Goal: Information Seeking & Learning: Compare options

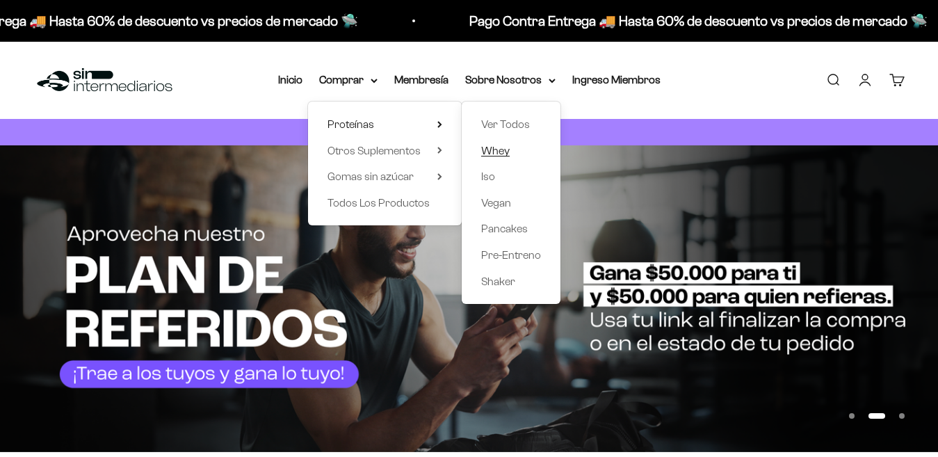
click at [505, 153] on span "Whey" at bounding box center [495, 151] width 29 height 12
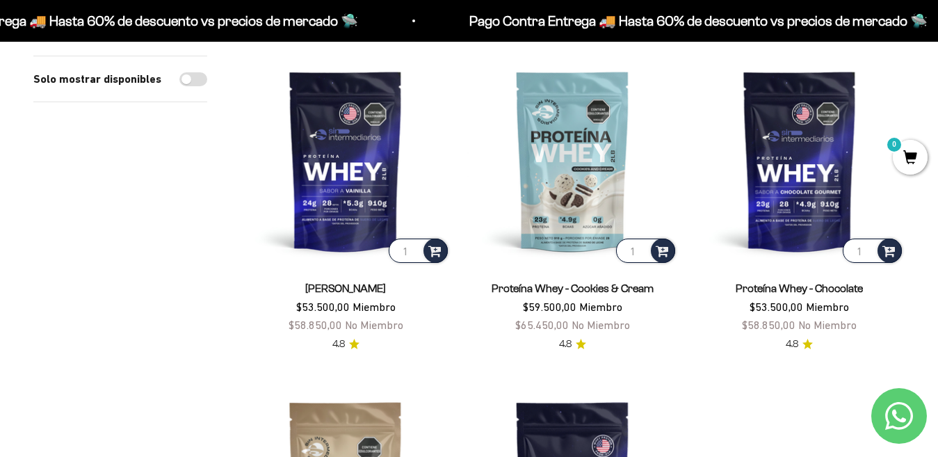
scroll to position [139, 0]
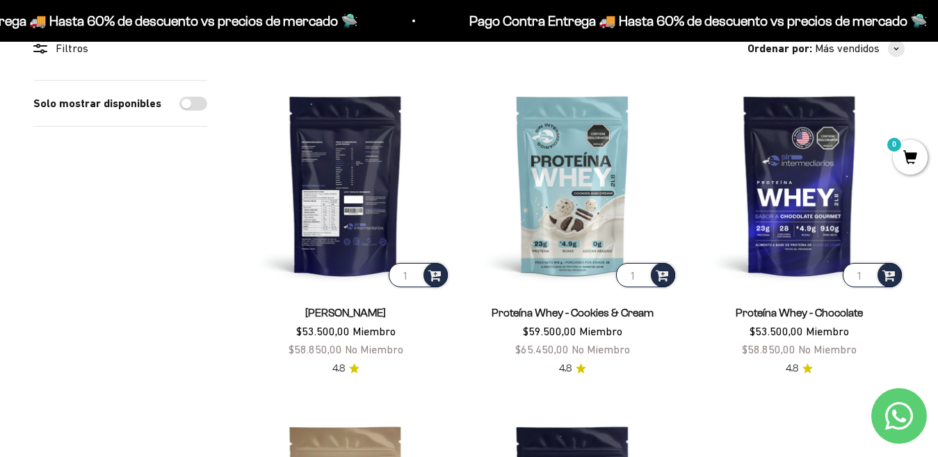
click at [371, 200] on img at bounding box center [346, 185] width 210 height 210
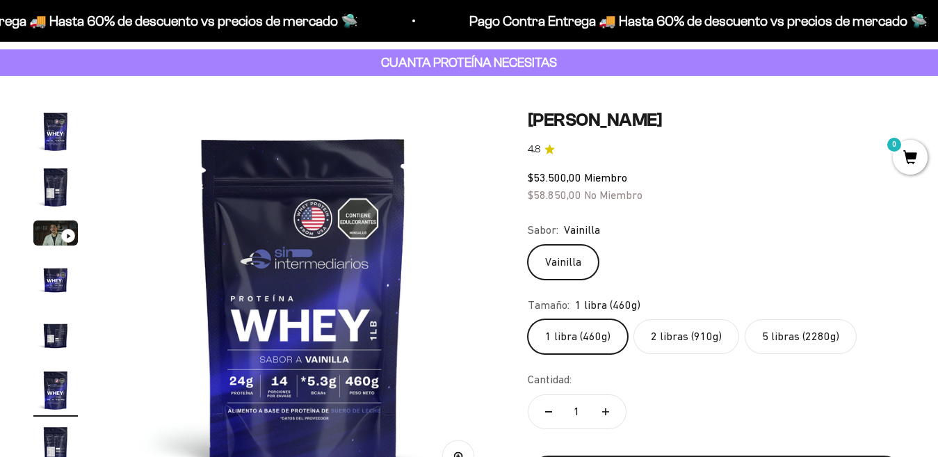
click at [676, 326] on label "2 libras (910g)" at bounding box center [687, 336] width 106 height 35
click at [528, 319] on input "2 libras (910g)" at bounding box center [527, 319] width 1 height 1
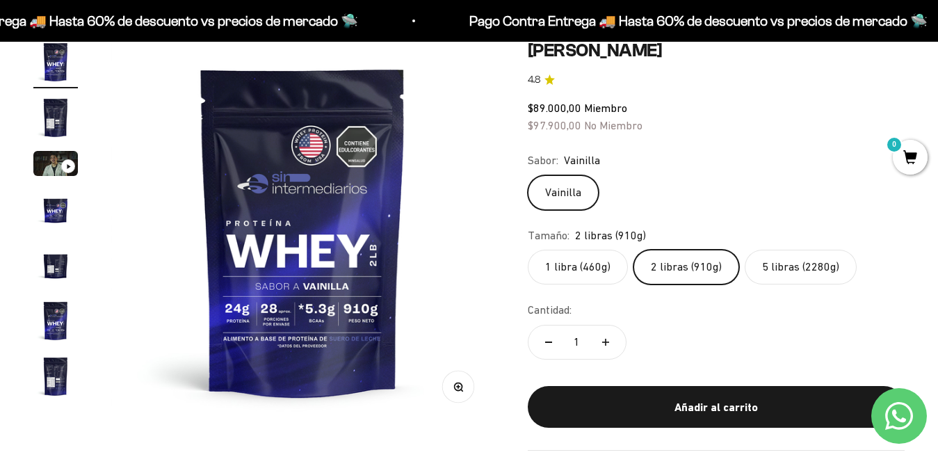
click at [787, 271] on label "5 libras (2280g)" at bounding box center [801, 267] width 112 height 35
click at [528, 250] on input "5 libras (2280g)" at bounding box center [527, 249] width 1 height 1
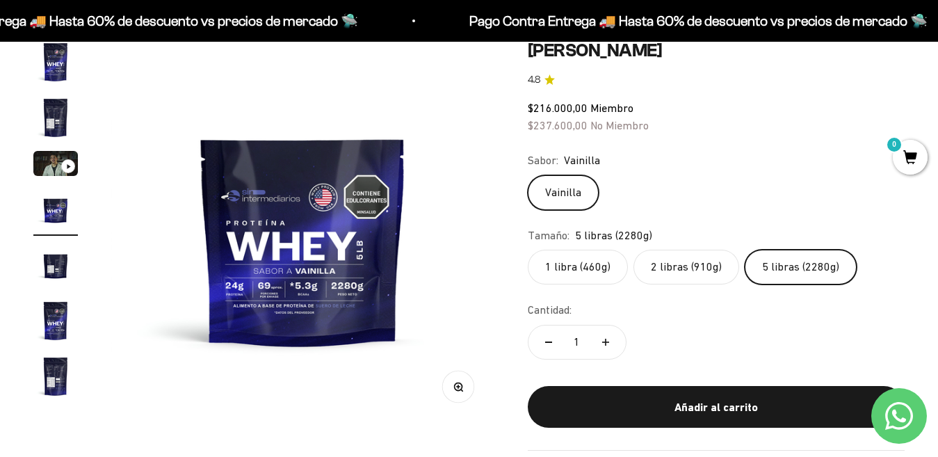
click at [670, 270] on label "2 libras (910g)" at bounding box center [687, 267] width 106 height 35
click at [528, 250] on input "2 libras (910g)" at bounding box center [527, 249] width 1 height 1
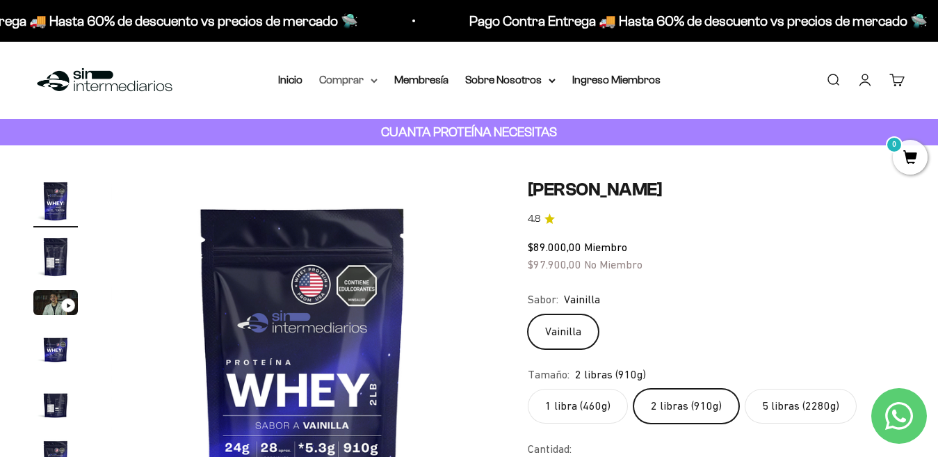
click at [342, 73] on summary "Comprar" at bounding box center [348, 80] width 58 height 18
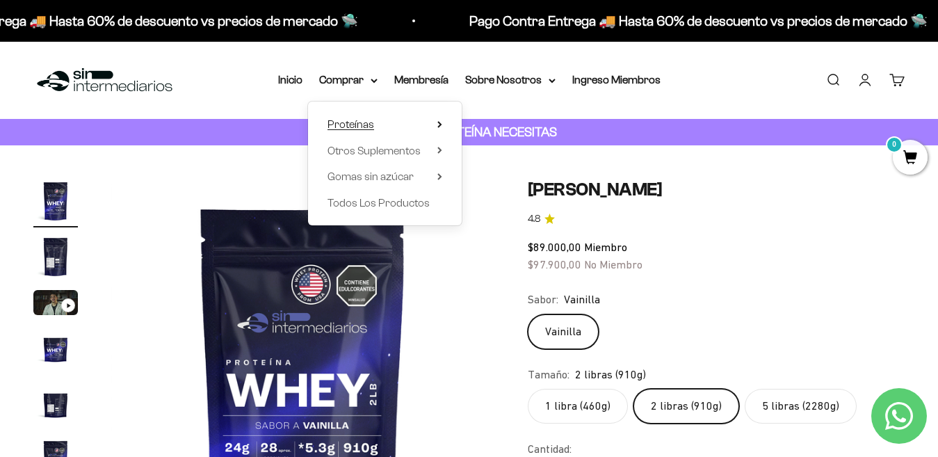
click at [412, 129] on summary "Proteínas" at bounding box center [385, 124] width 115 height 18
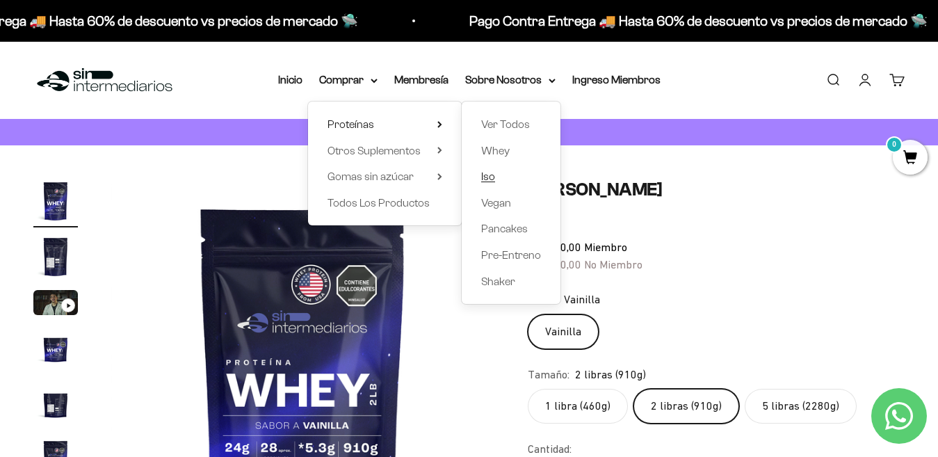
click at [505, 174] on link "Iso" at bounding box center [511, 177] width 60 height 18
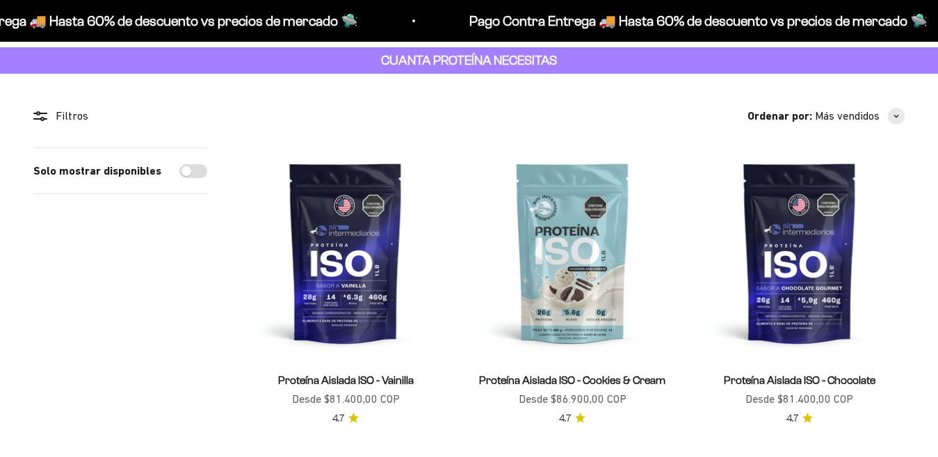
scroll to position [139, 0]
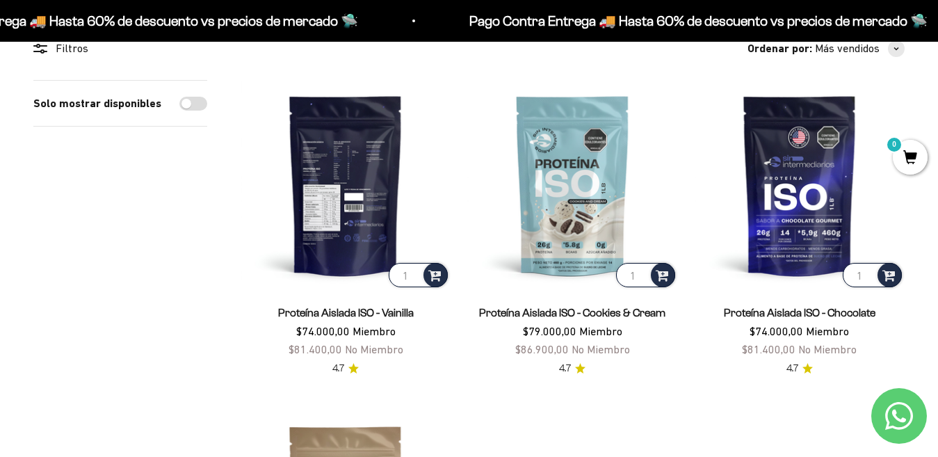
click at [327, 201] on img at bounding box center [346, 185] width 210 height 210
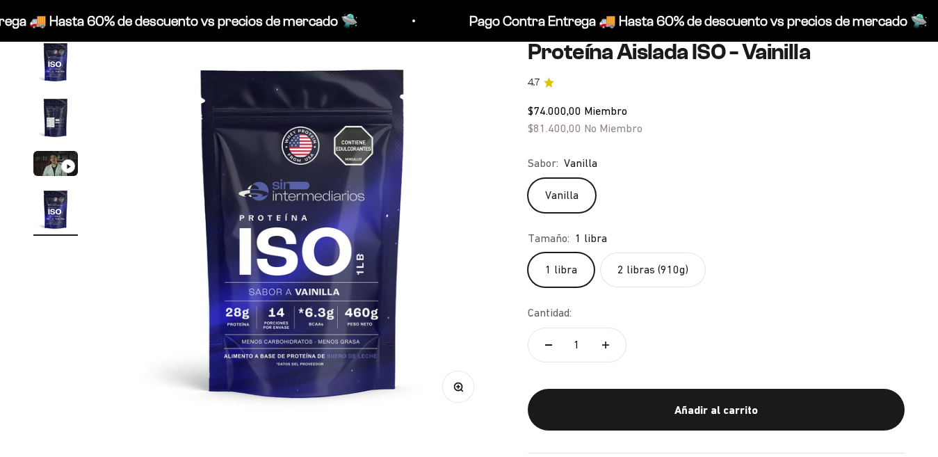
click at [670, 279] on label "2 libras (910g)" at bounding box center [653, 269] width 106 height 35
click at [528, 252] on input "2 libras (910g)" at bounding box center [527, 252] width 1 height 1
radio input "true"
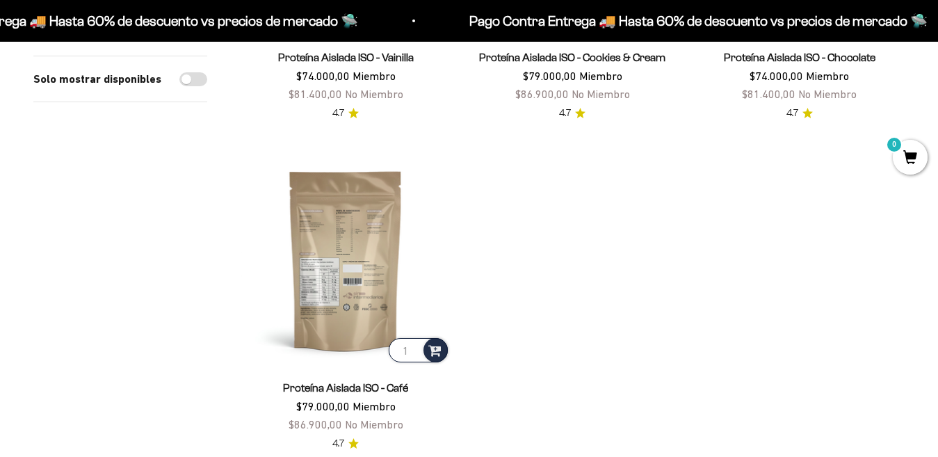
scroll to position [417, 0]
